Goal: Transaction & Acquisition: Purchase product/service

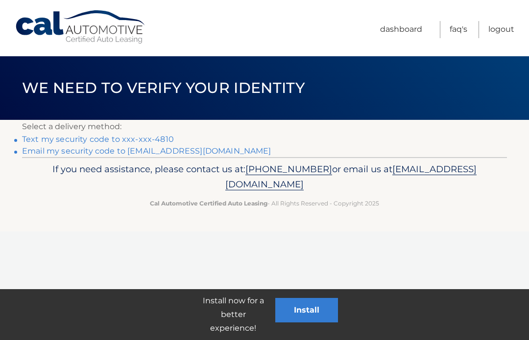
click at [159, 139] on link "Text my security code to xxx-xxx-4810" at bounding box center [98, 139] width 152 height 9
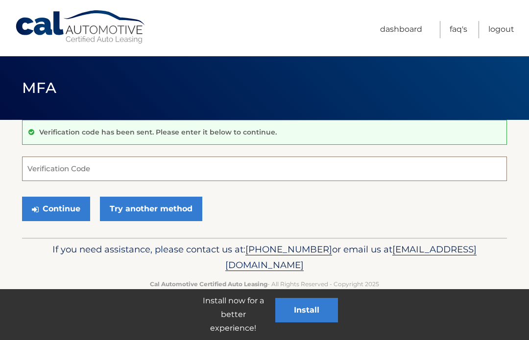
click at [86, 159] on input "Verification Code" at bounding box center [264, 169] width 485 height 24
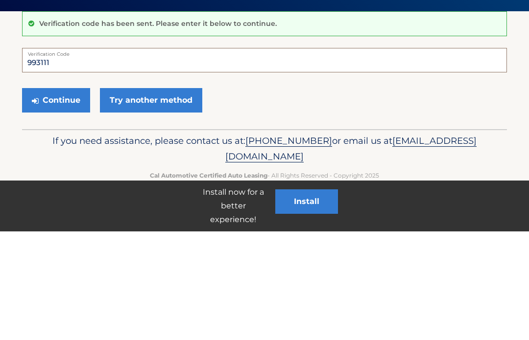
type input "993111"
click at [66, 197] on button "Continue" at bounding box center [56, 209] width 68 height 24
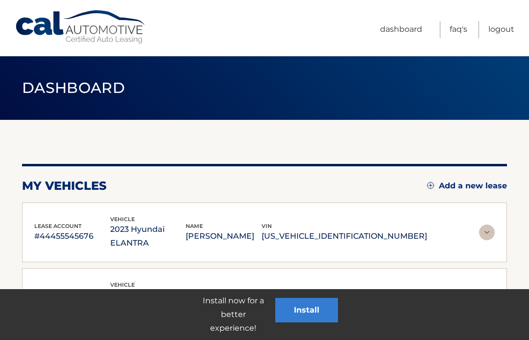
click at [59, 206] on div "lease account #44455545676 vehicle 2023 Hyundai ELANTRA name ROSE JOYNER vin KM…" at bounding box center [264, 233] width 485 height 60
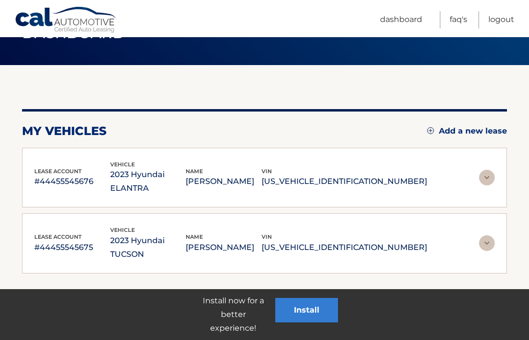
scroll to position [63, 0]
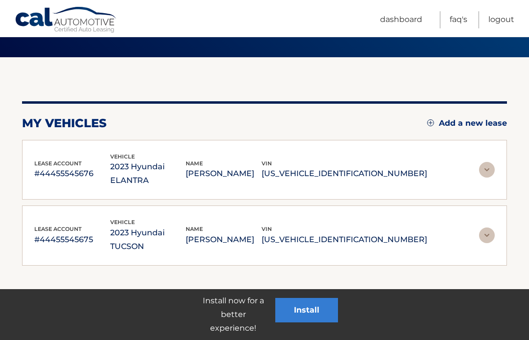
click at [377, 170] on p "KMHLS4AG7PU491868" at bounding box center [345, 174] width 166 height 14
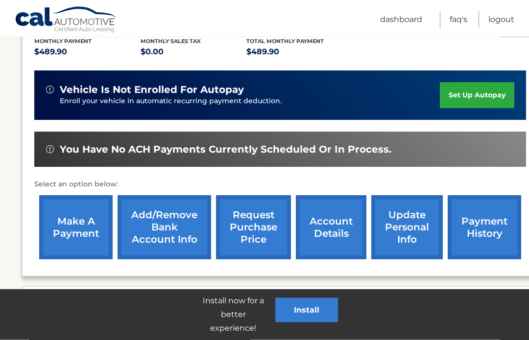
scroll to position [247, 0]
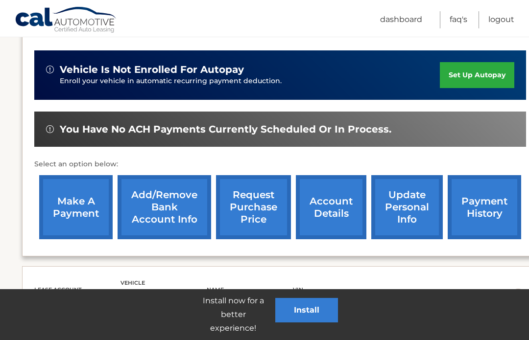
click at [79, 203] on link "make a payment" at bounding box center [75, 207] width 73 height 64
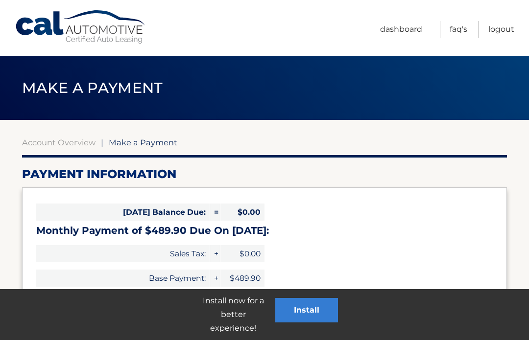
select select "YTA4YTBiMGMtZGU0Ny00MWZlLWIxODUtYTAyM2EzNjBiNWIy"
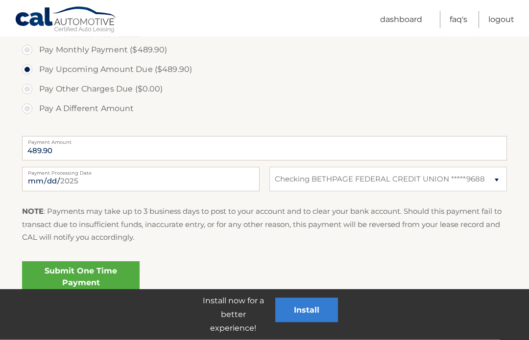
scroll to position [320, 0]
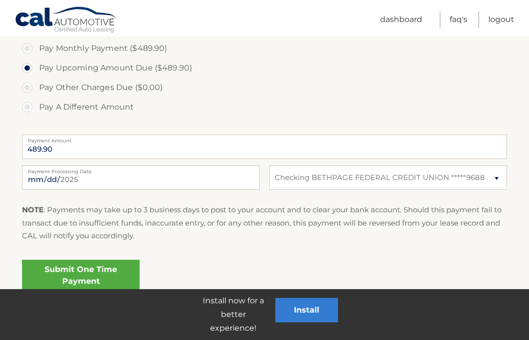
click at [91, 274] on link "Submit One Time Payment" at bounding box center [81, 275] width 118 height 31
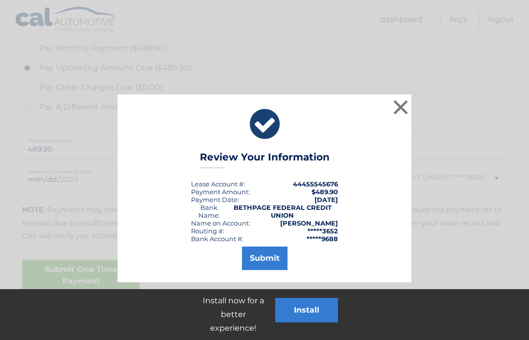
click at [265, 259] on button "Submit" at bounding box center [265, 259] width 46 height 24
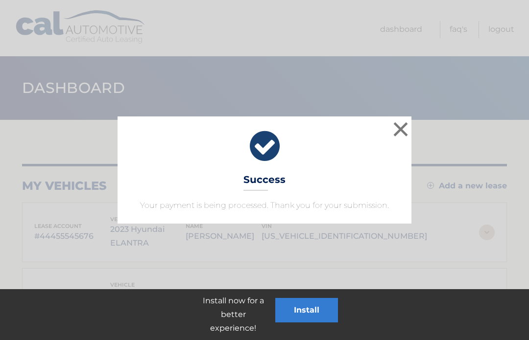
click at [404, 134] on button "×" at bounding box center [401, 130] width 20 height 20
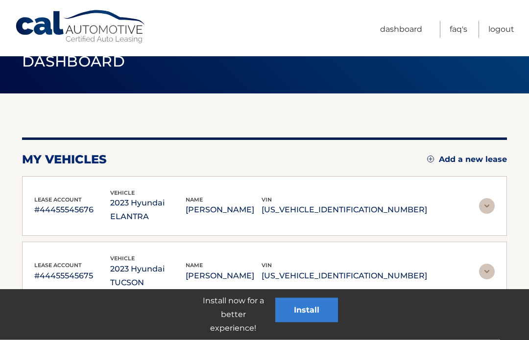
scroll to position [63, 0]
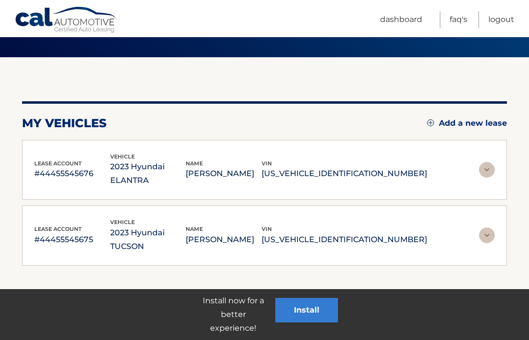
click at [356, 233] on p "5NMJBCAE7PH231059" at bounding box center [345, 240] width 166 height 14
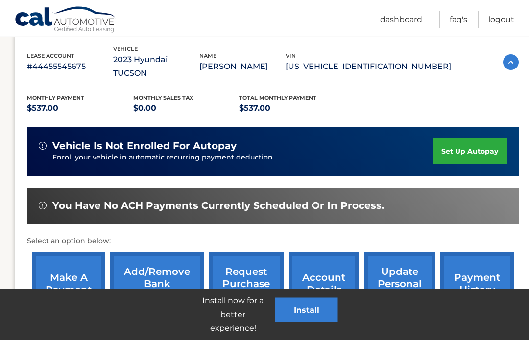
scroll to position [236, 7]
click at [70, 262] on link "make a payment" at bounding box center [68, 284] width 73 height 64
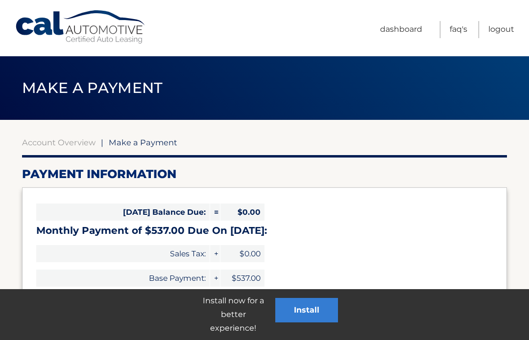
select select "YTQ4ODU1ZmYtMDRlZS00NTQ1LWEwNjMtZTQzMWQ4YmVkODUy"
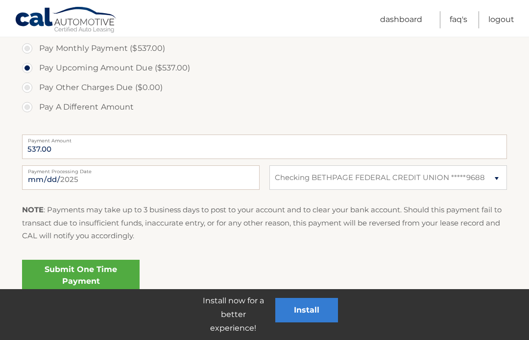
scroll to position [357, 0]
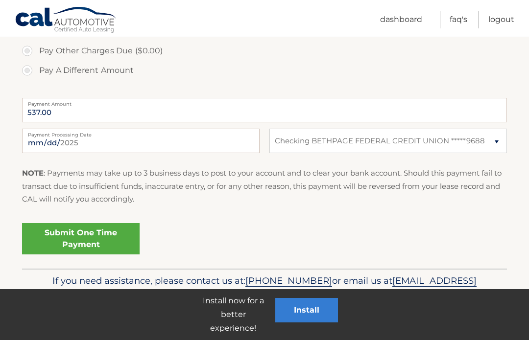
click at [87, 233] on link "Submit One Time Payment" at bounding box center [81, 238] width 118 height 31
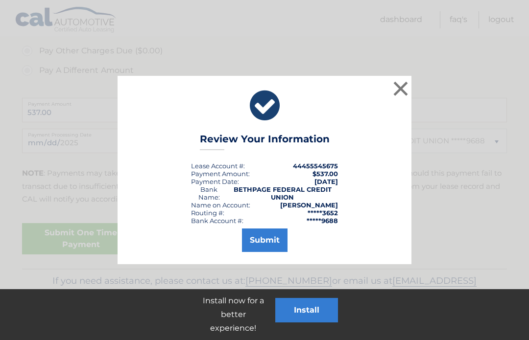
click at [271, 237] on button "Submit" at bounding box center [265, 241] width 46 height 24
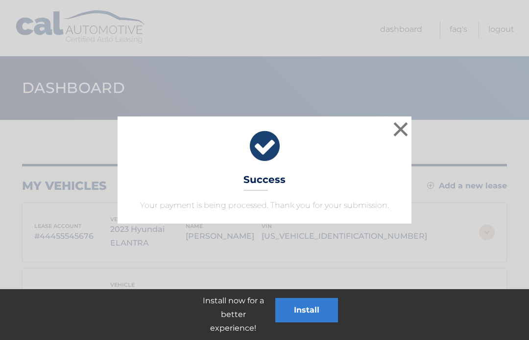
click at [397, 126] on button "×" at bounding box center [401, 130] width 20 height 20
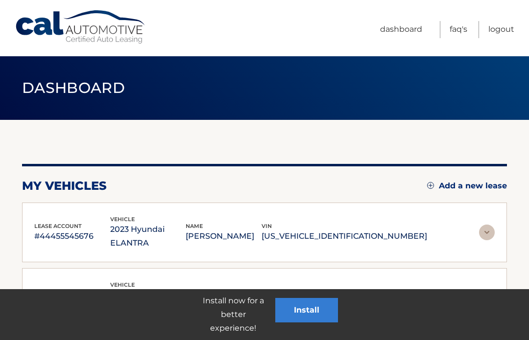
click at [498, 30] on link "Logout" at bounding box center [501, 29] width 26 height 17
